Goal: Obtain resource: Download file/media

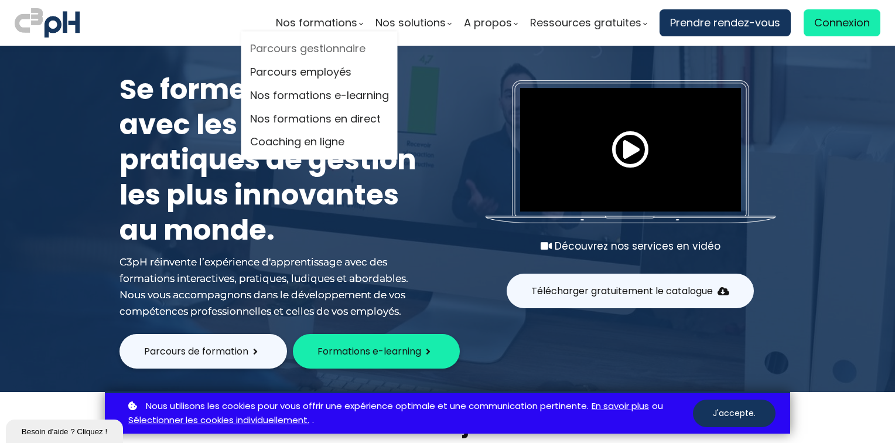
click at [310, 47] on link "Parcours gestionnaire" at bounding box center [319, 49] width 139 height 18
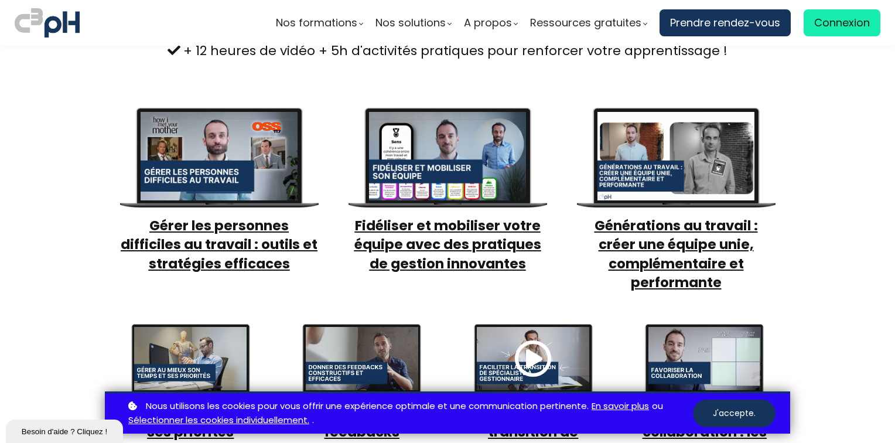
scroll to position [273, 0]
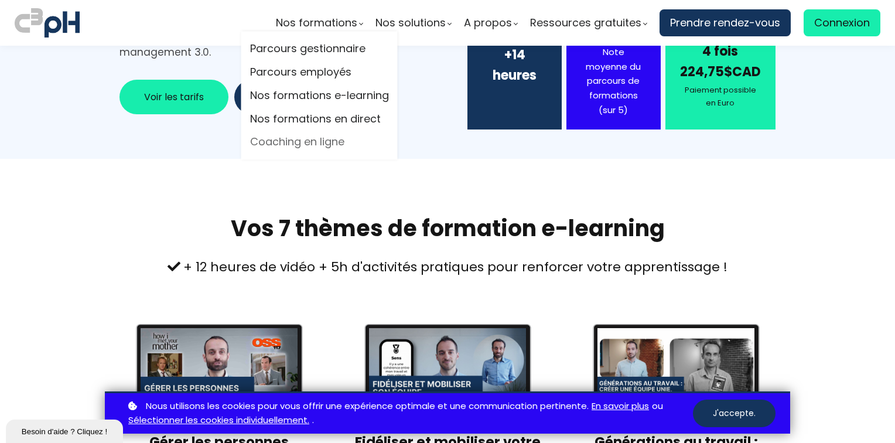
click at [332, 139] on link "Coaching en ligne" at bounding box center [319, 143] width 139 height 18
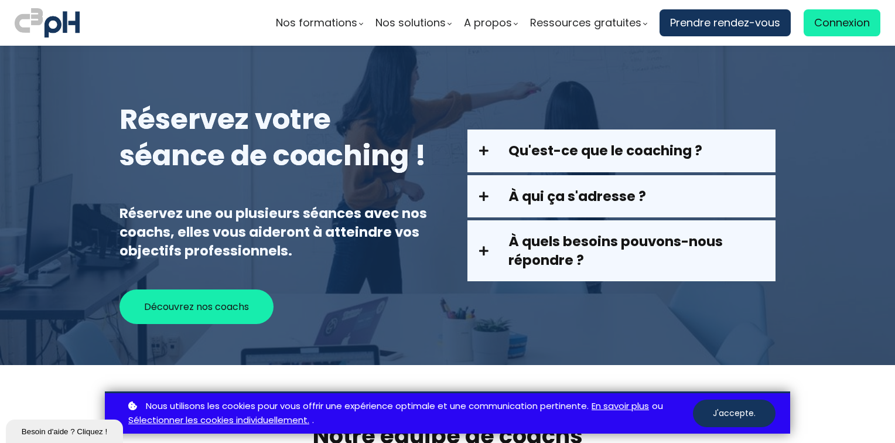
click at [480, 148] on span at bounding box center [493, 150] width 29 height 11
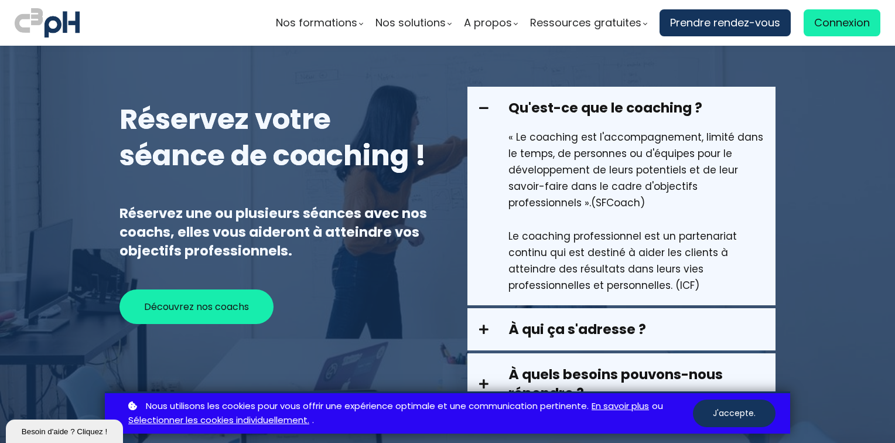
scroll to position [136, 0]
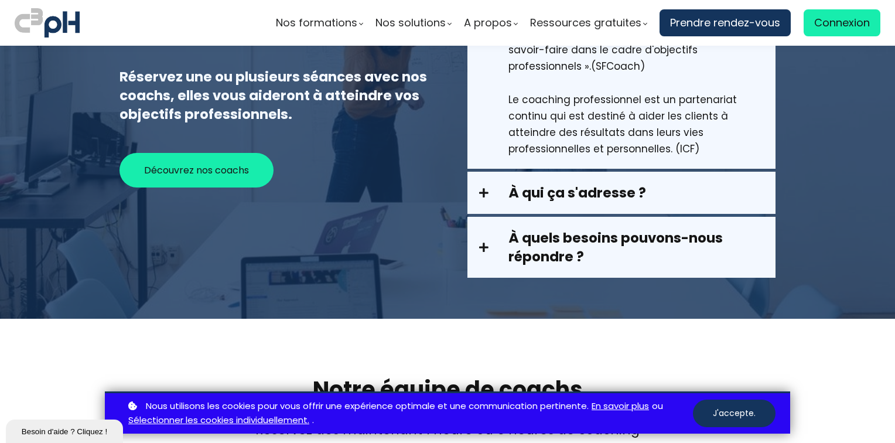
click at [483, 193] on span at bounding box center [493, 192] width 29 height 11
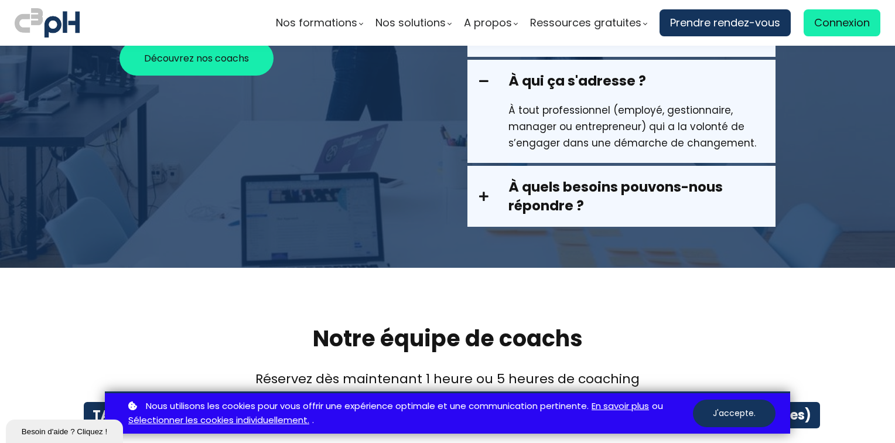
scroll to position [273, 0]
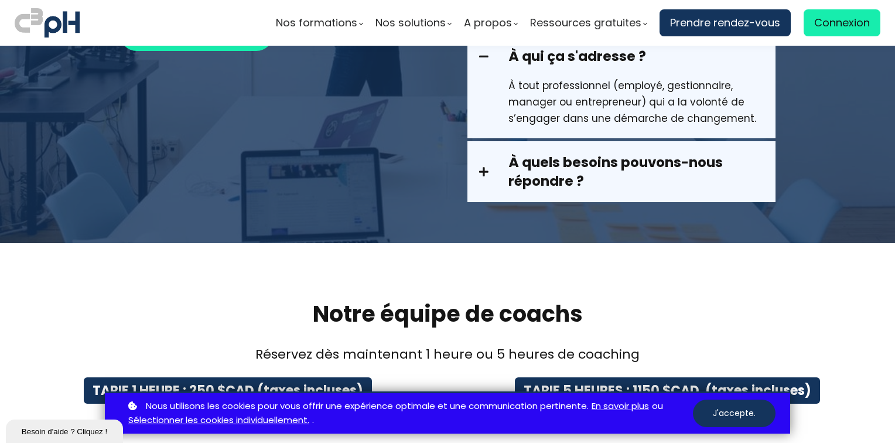
click at [487, 167] on span at bounding box center [493, 171] width 29 height 11
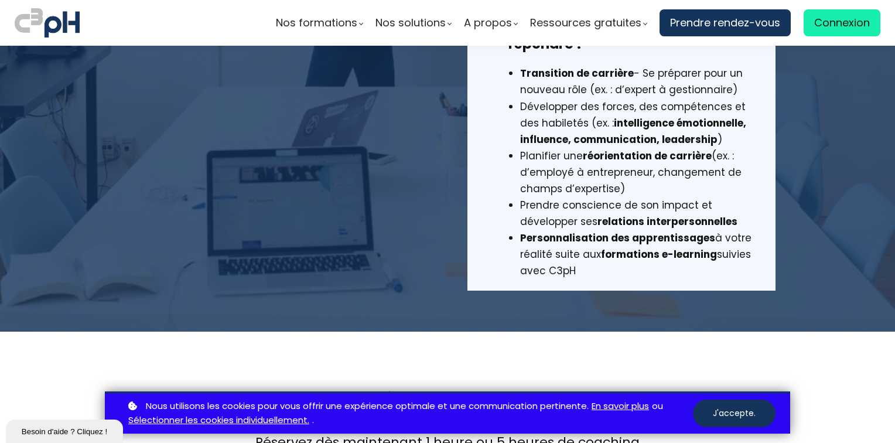
scroll to position [0, 0]
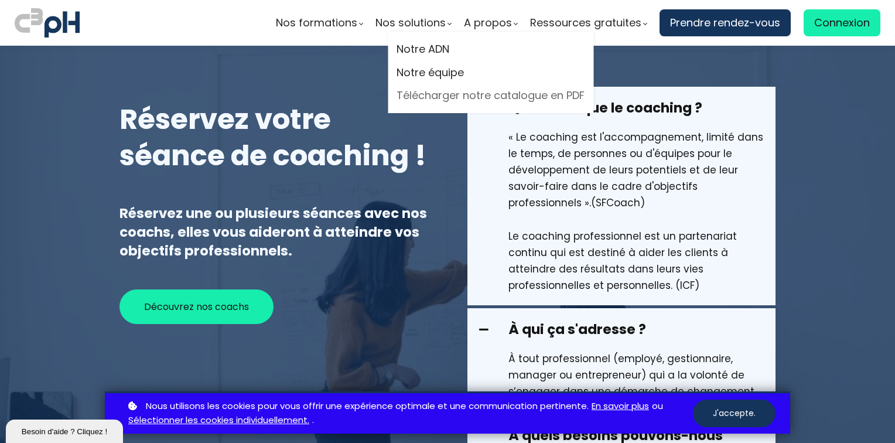
click at [457, 95] on link "Télécharger notre catalogue en PDF" at bounding box center [490, 96] width 188 height 18
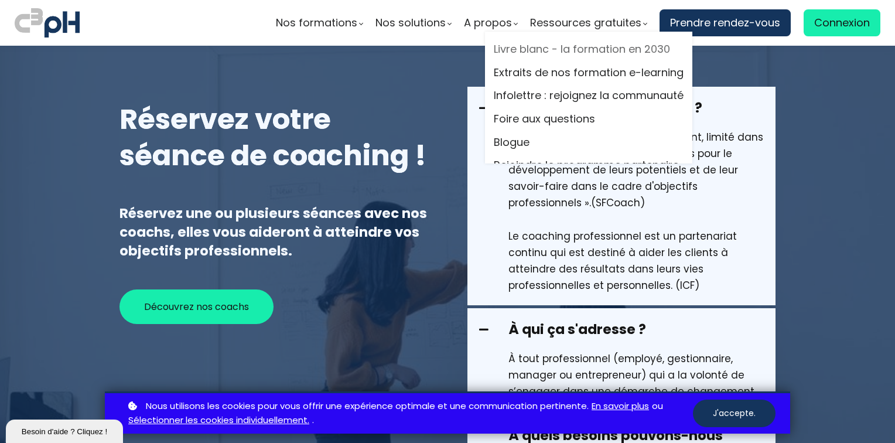
click at [562, 48] on link "Livre blanc - la formation en 2030" at bounding box center [589, 49] width 190 height 18
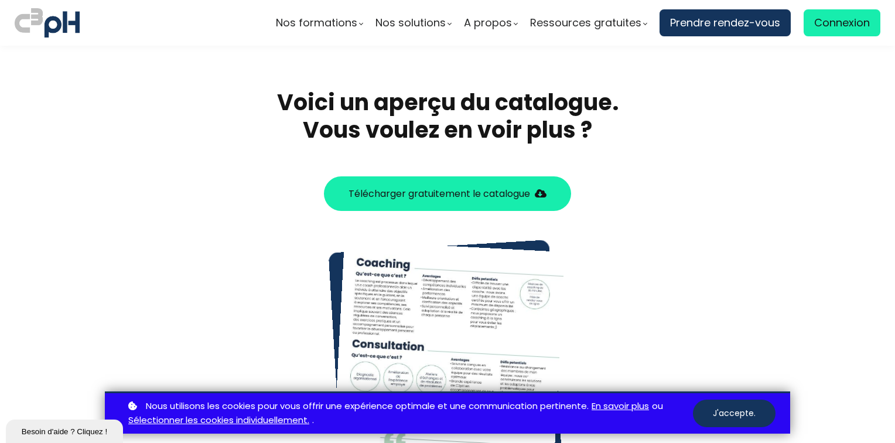
scroll to position [410, 0]
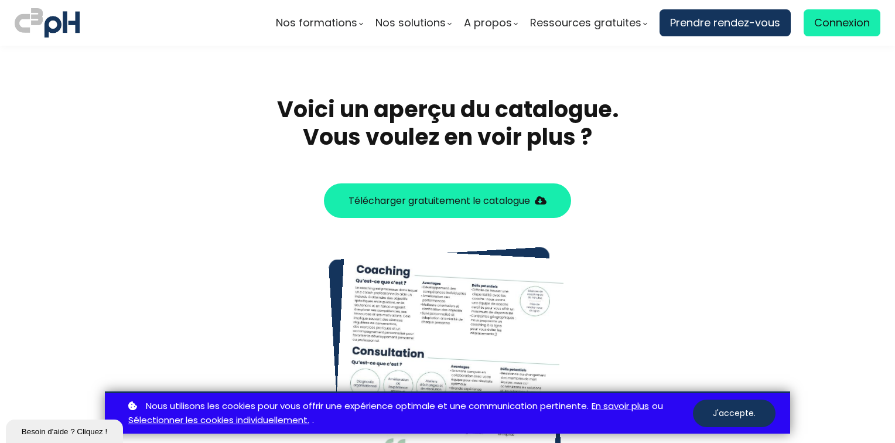
click at [413, 194] on span "Télécharger gratuitement le catalogue" at bounding box center [439, 200] width 182 height 15
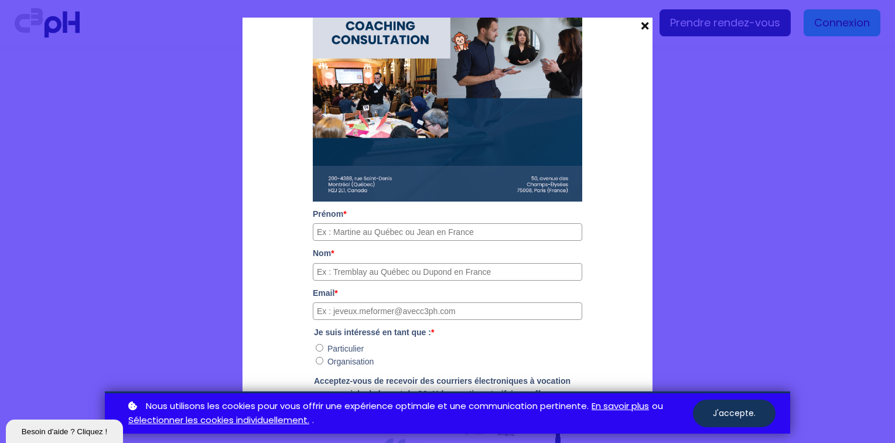
scroll to position [284, 0]
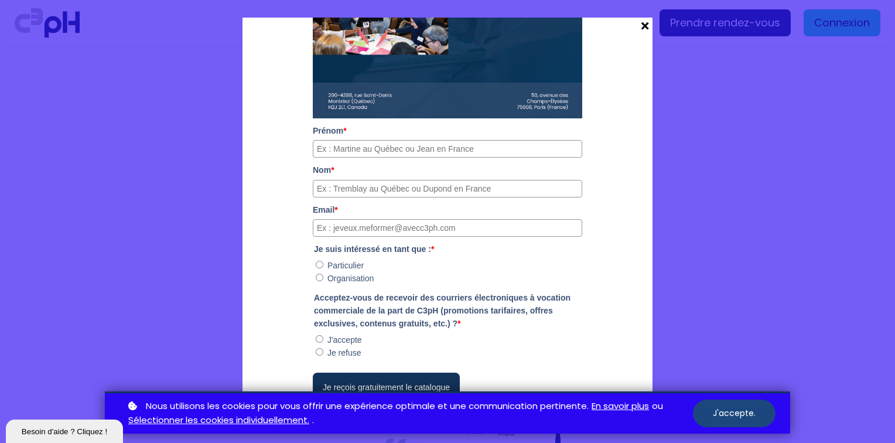
click at [748, 418] on button "J'accepte." at bounding box center [734, 413] width 83 height 28
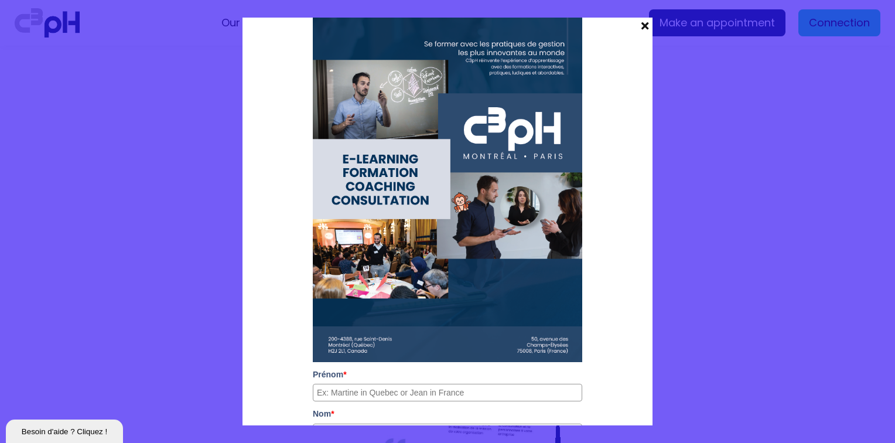
scroll to position [0, 0]
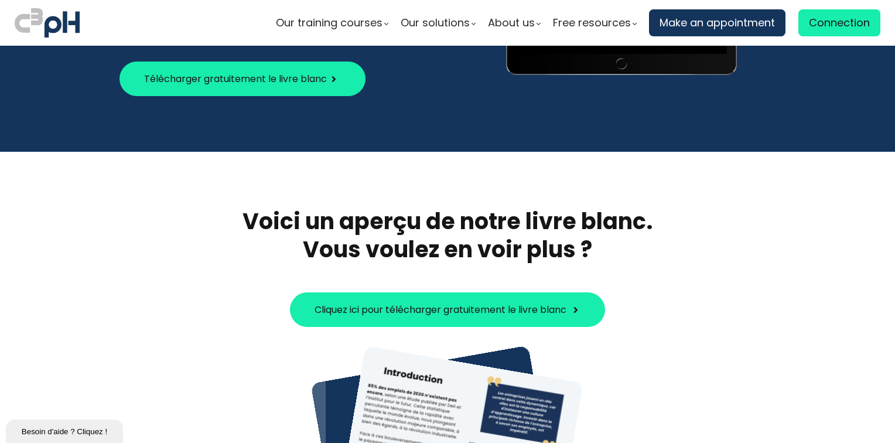
scroll to position [273, 0]
